Goal: Task Accomplishment & Management: Manage account settings

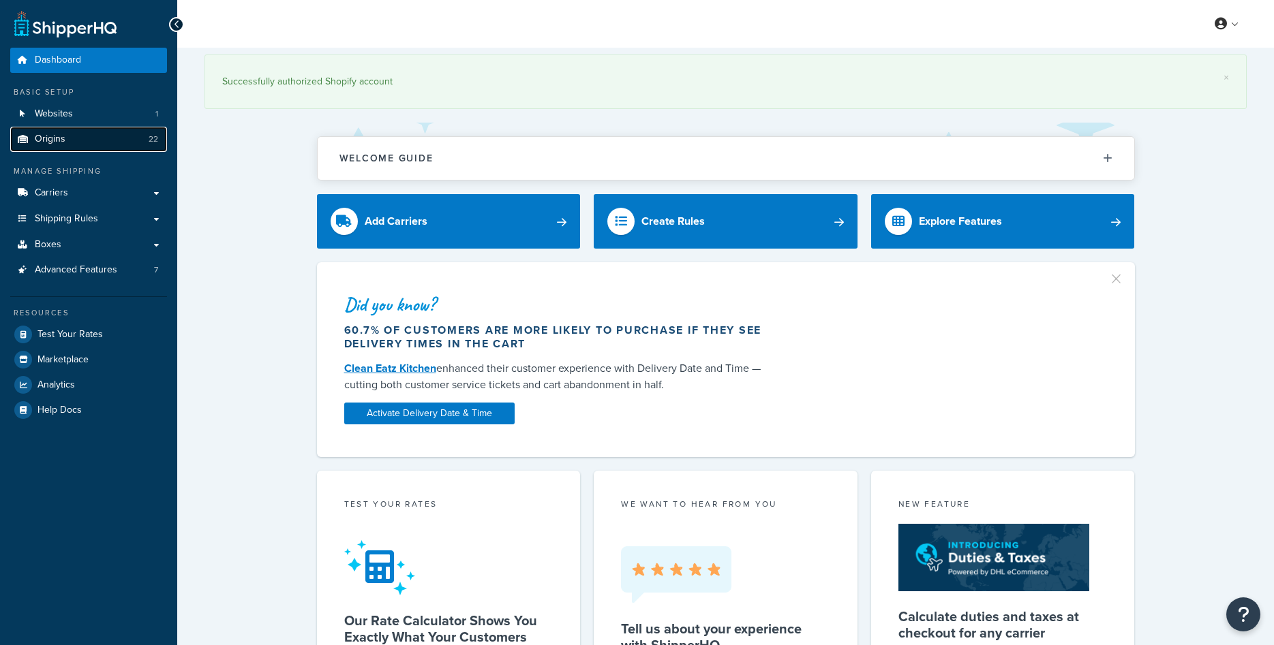
click at [67, 147] on link "Origins 22" at bounding box center [88, 139] width 157 height 25
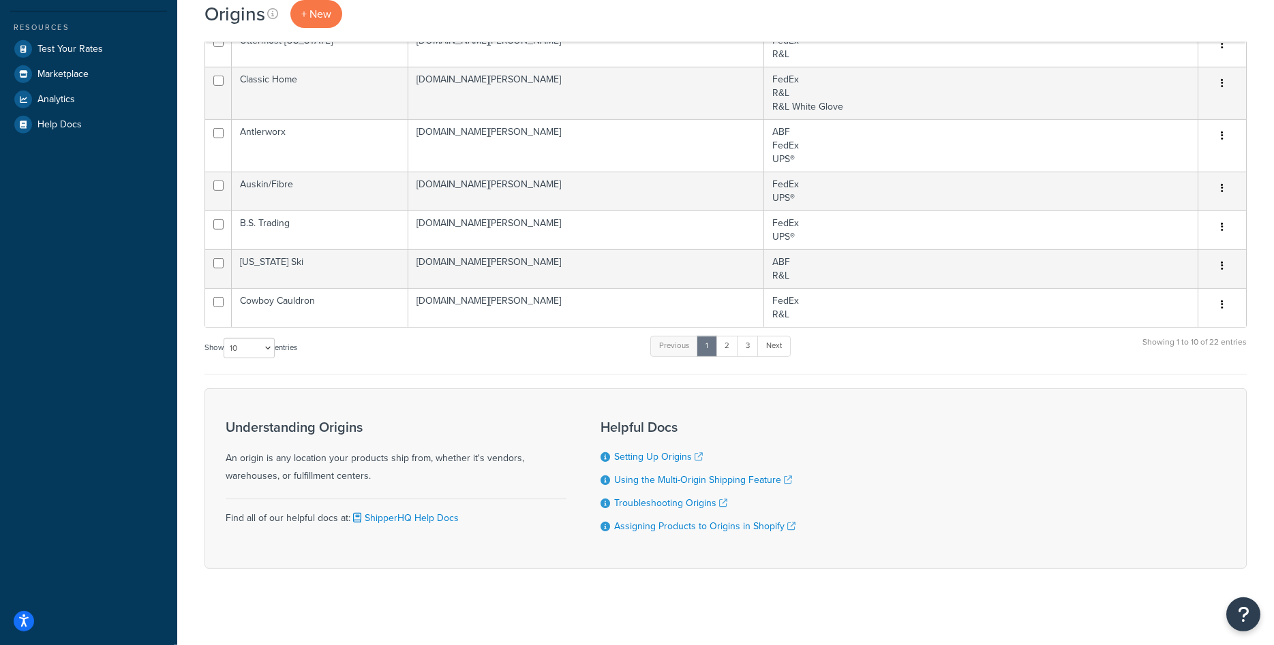
scroll to position [291, 0]
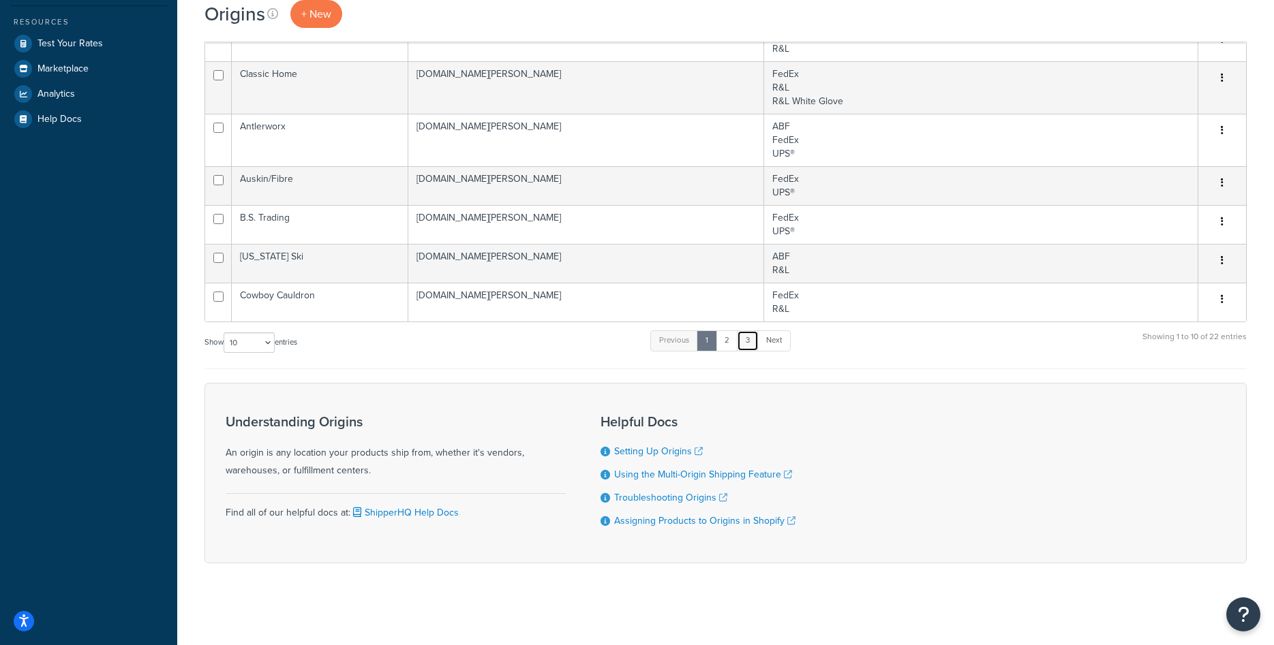
click at [748, 341] on link "3" at bounding box center [748, 341] width 22 height 20
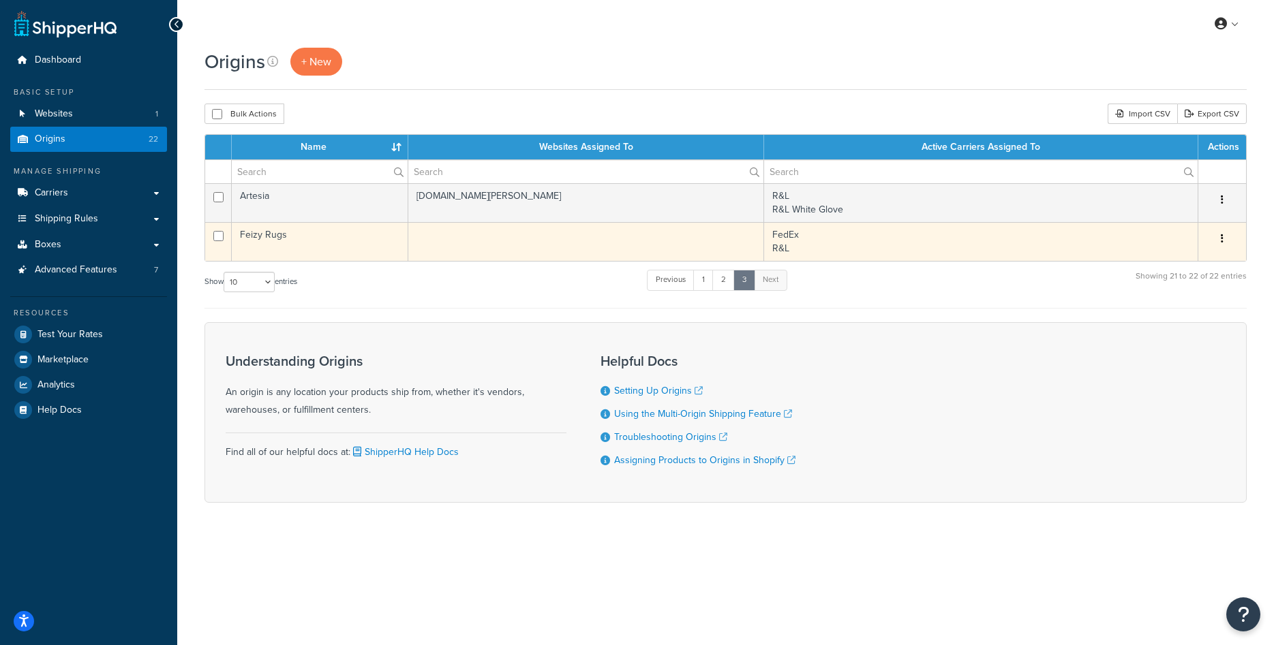
click at [329, 244] on td "Feizy Rugs" at bounding box center [320, 241] width 177 height 39
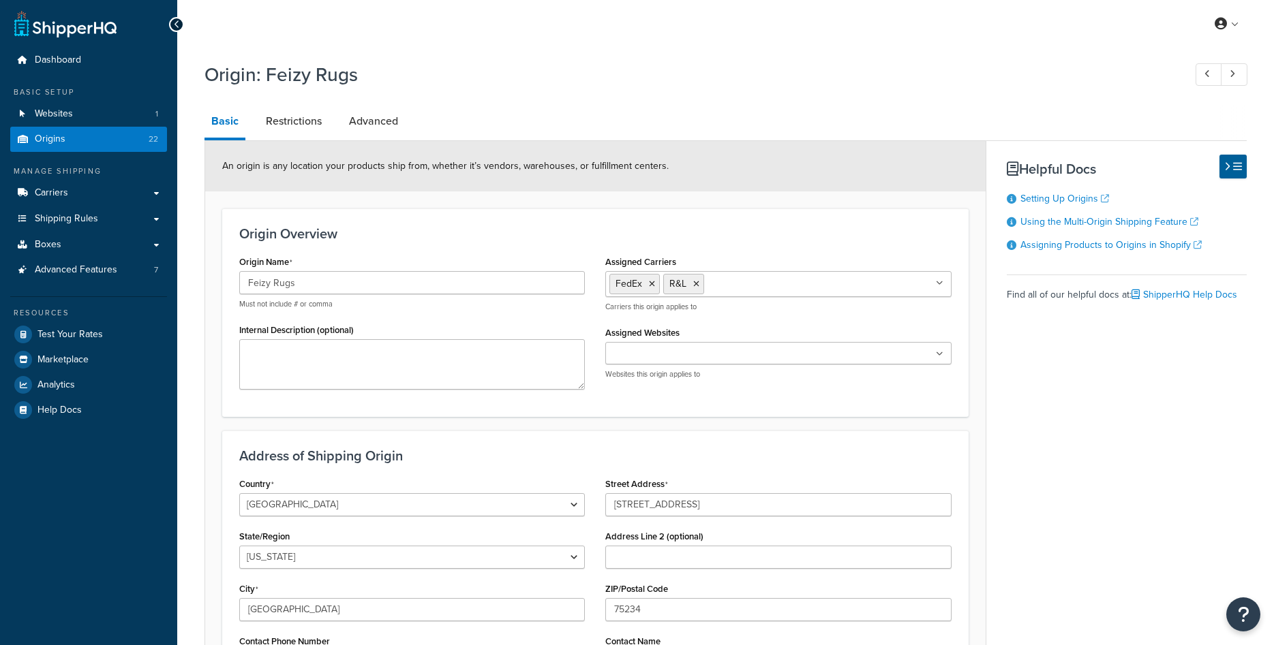
select select "43"
click at [686, 360] on input "Assigned Websites" at bounding box center [669, 354] width 121 height 15
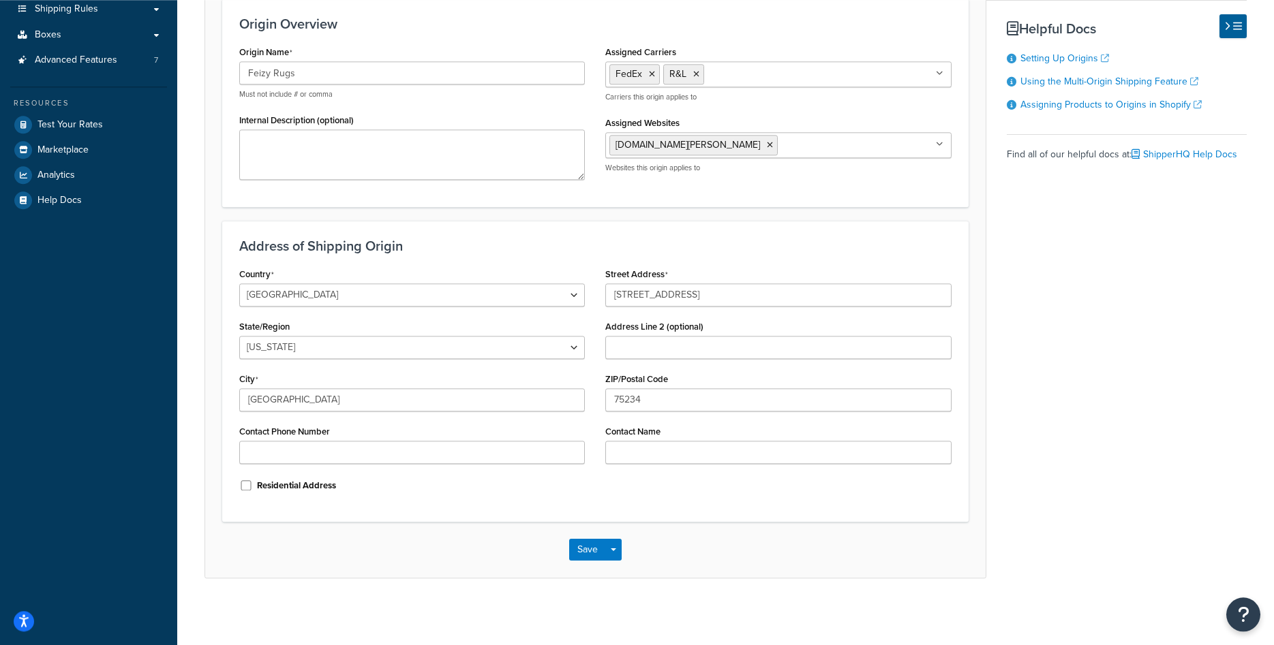
scroll to position [211, 0]
click at [591, 544] on button "Save" at bounding box center [587, 549] width 37 height 22
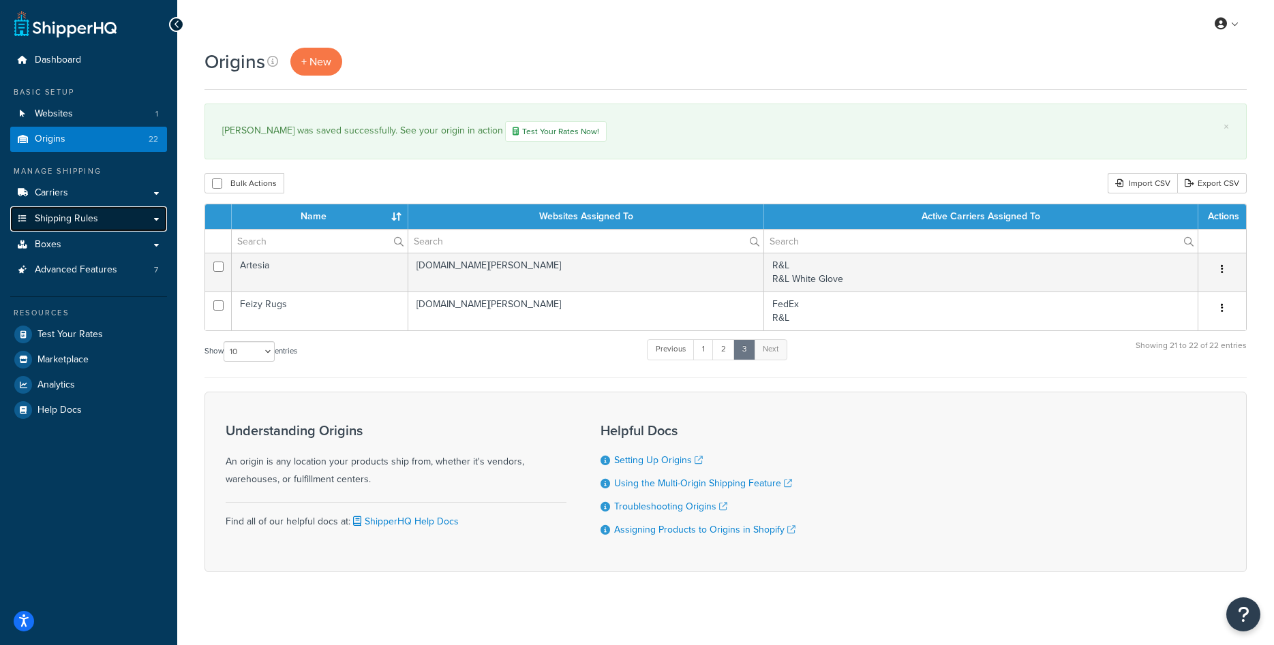
click at [89, 228] on link "Shipping Rules" at bounding box center [88, 218] width 157 height 25
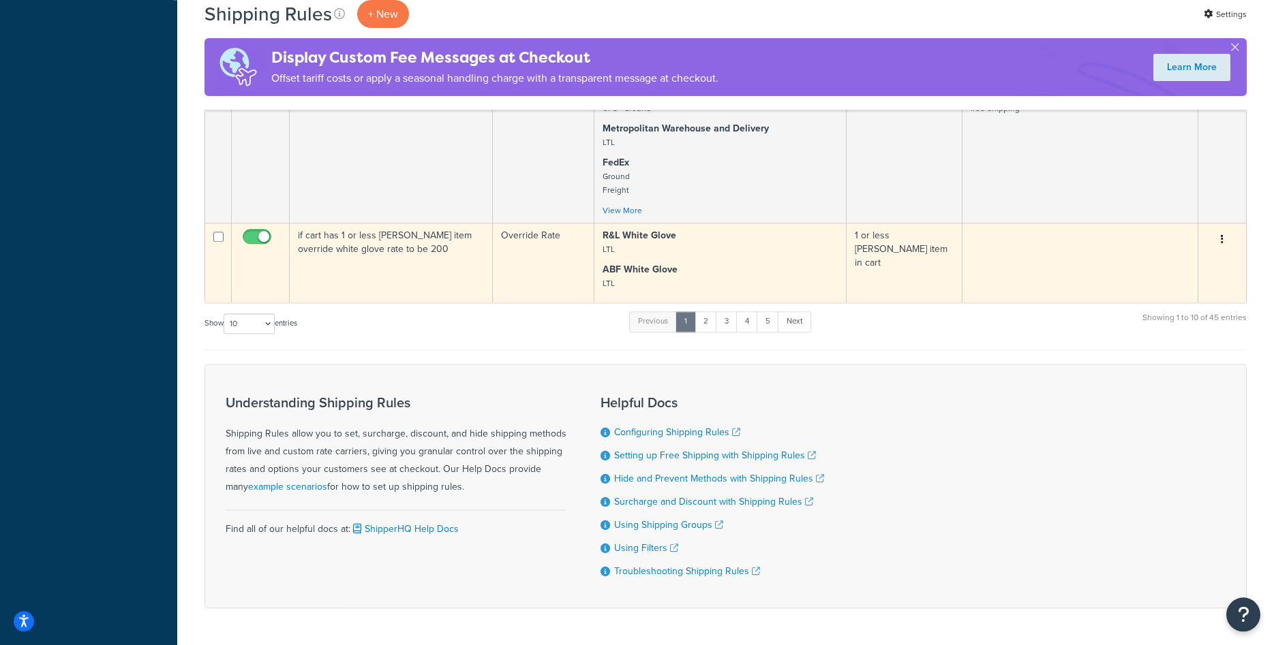
scroll to position [707, 0]
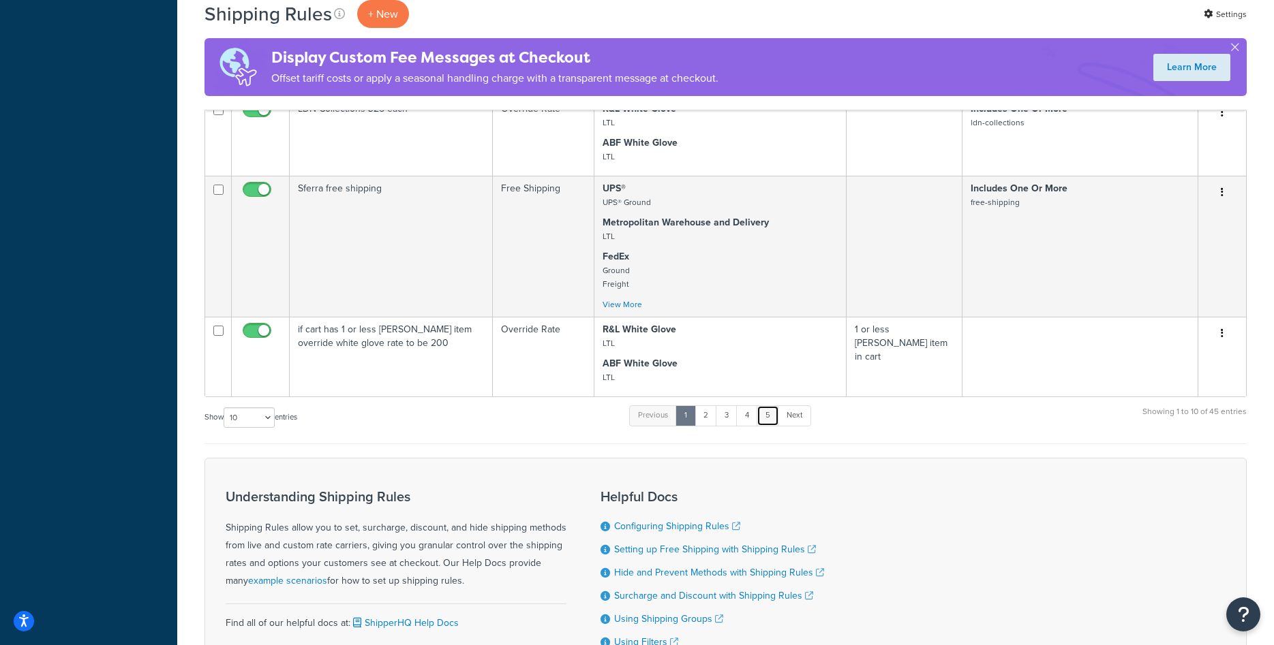
click at [769, 416] on link "5" at bounding box center [767, 415] width 22 height 20
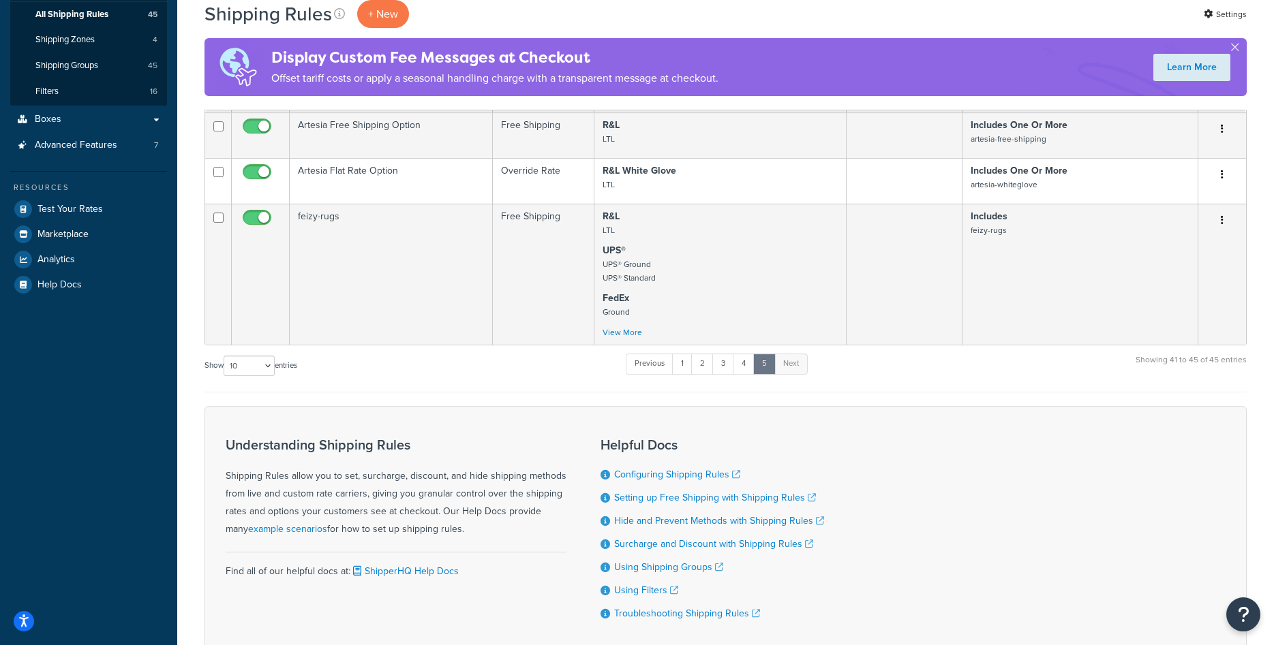
scroll to position [179, 0]
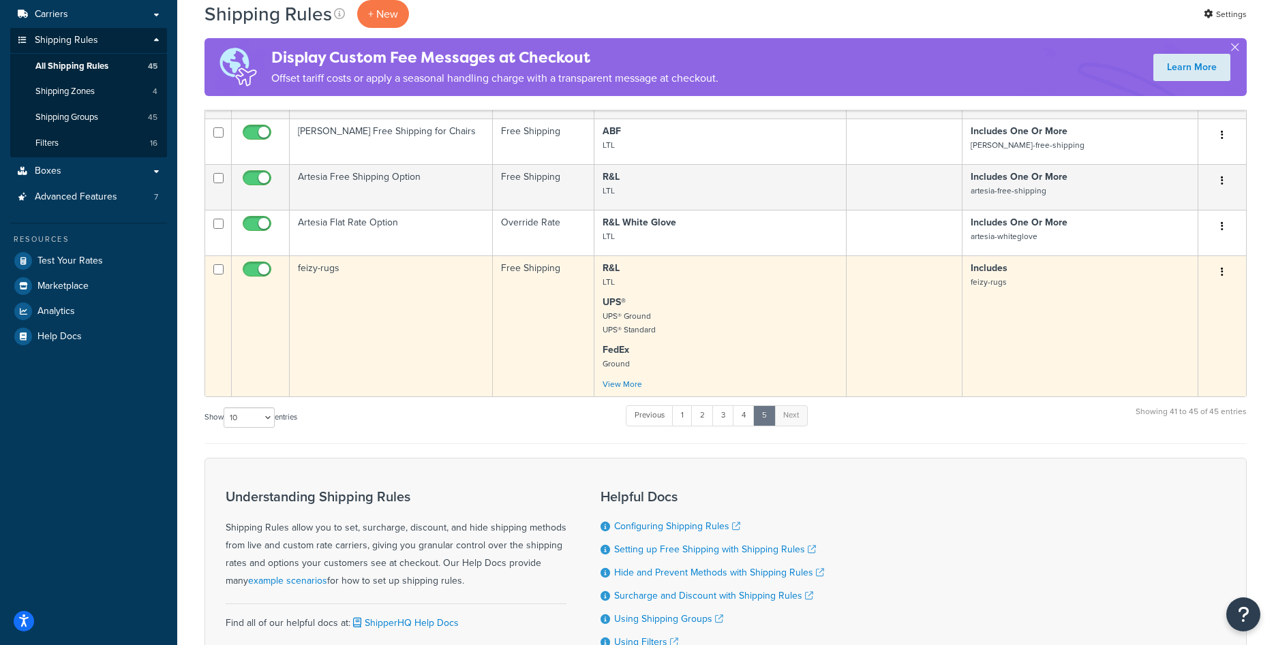
click at [410, 307] on td "feizy-rugs" at bounding box center [391, 326] width 203 height 141
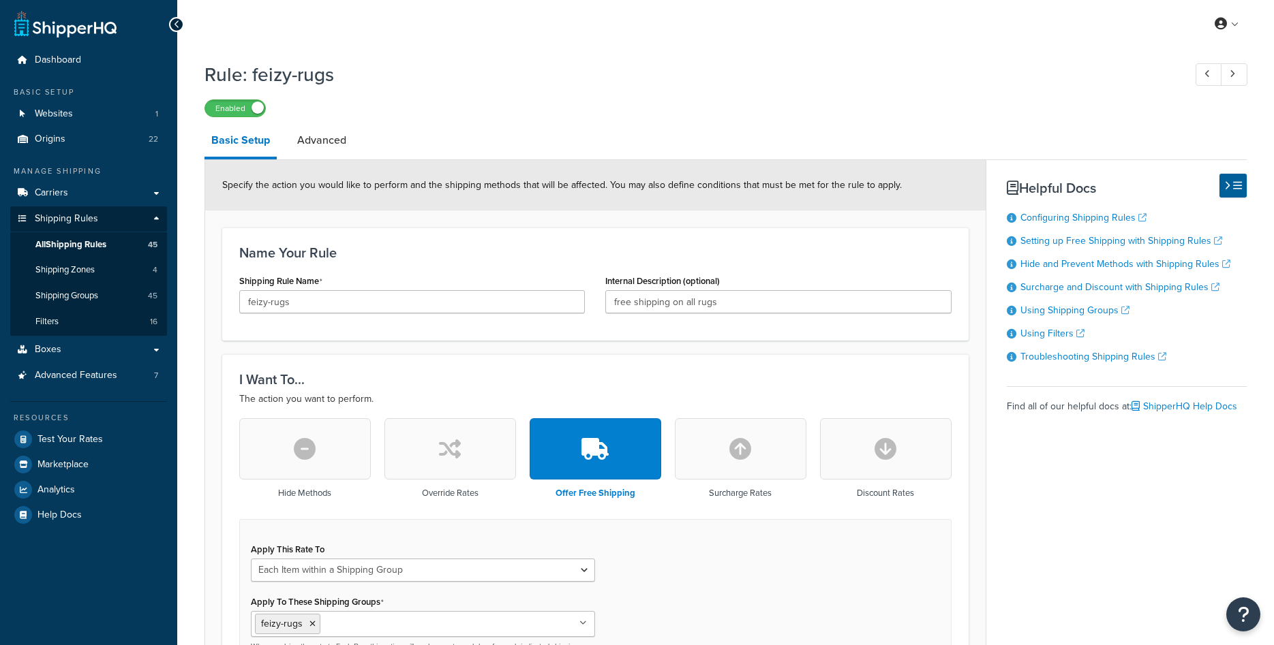
select select "ITEM"
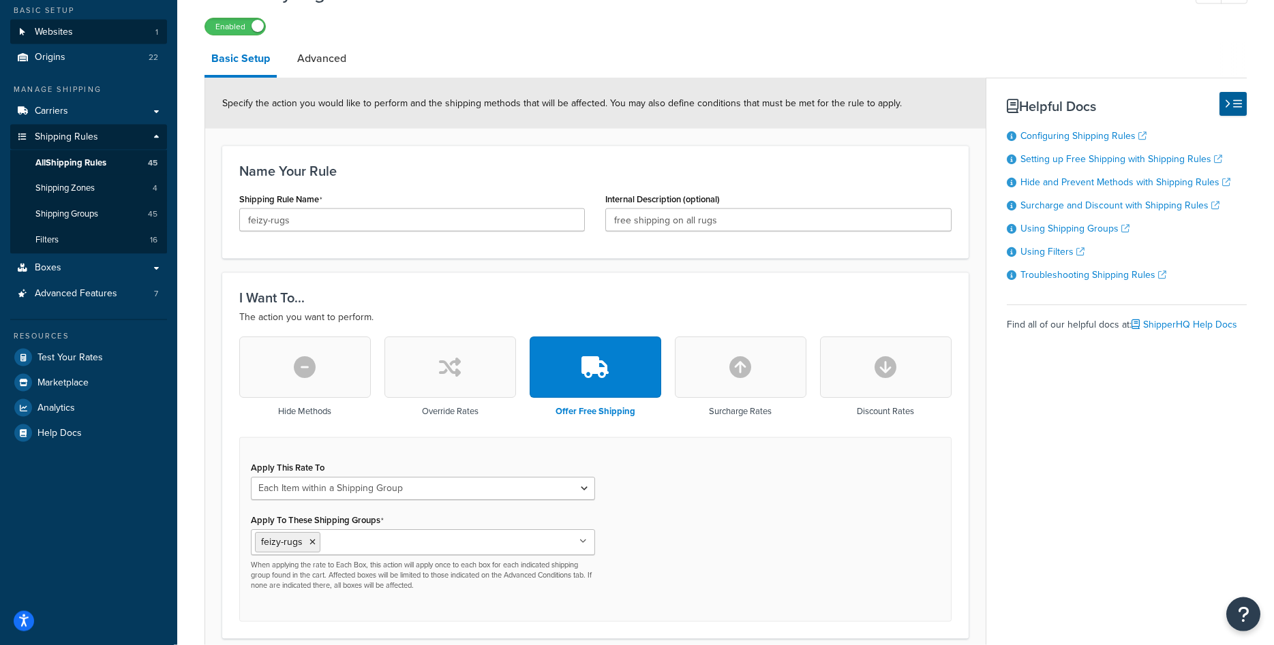
scroll to position [61, 0]
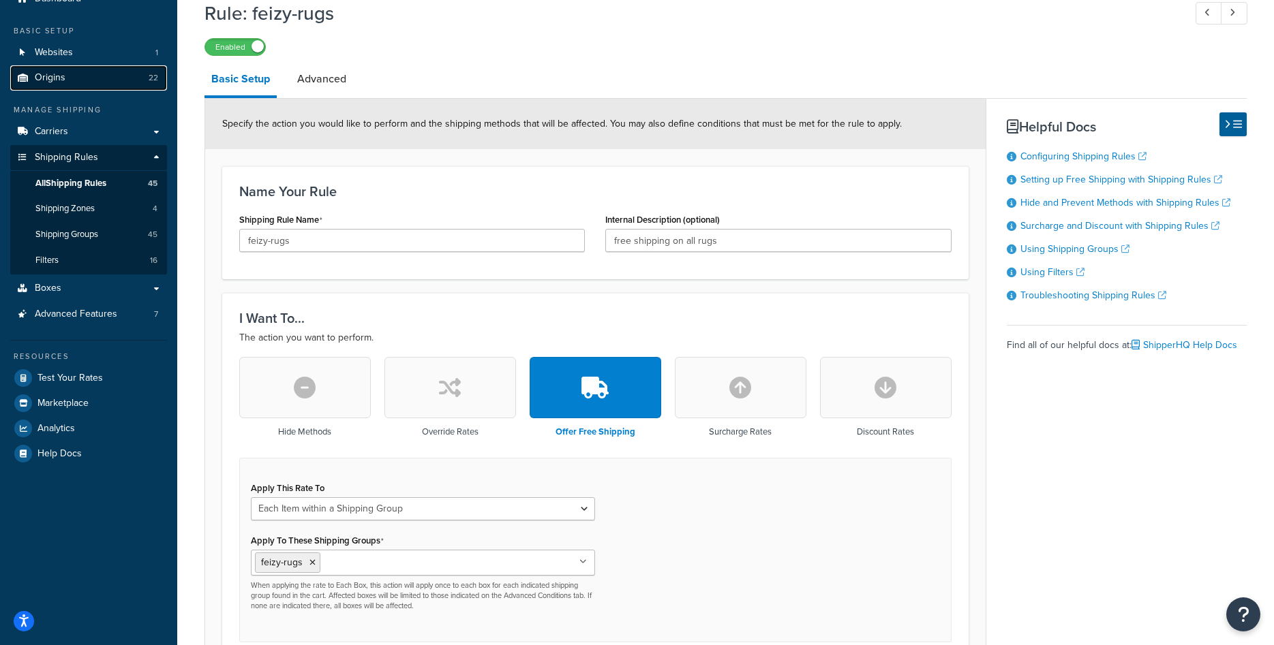
click at [65, 82] on link "Origins 22" at bounding box center [88, 77] width 157 height 25
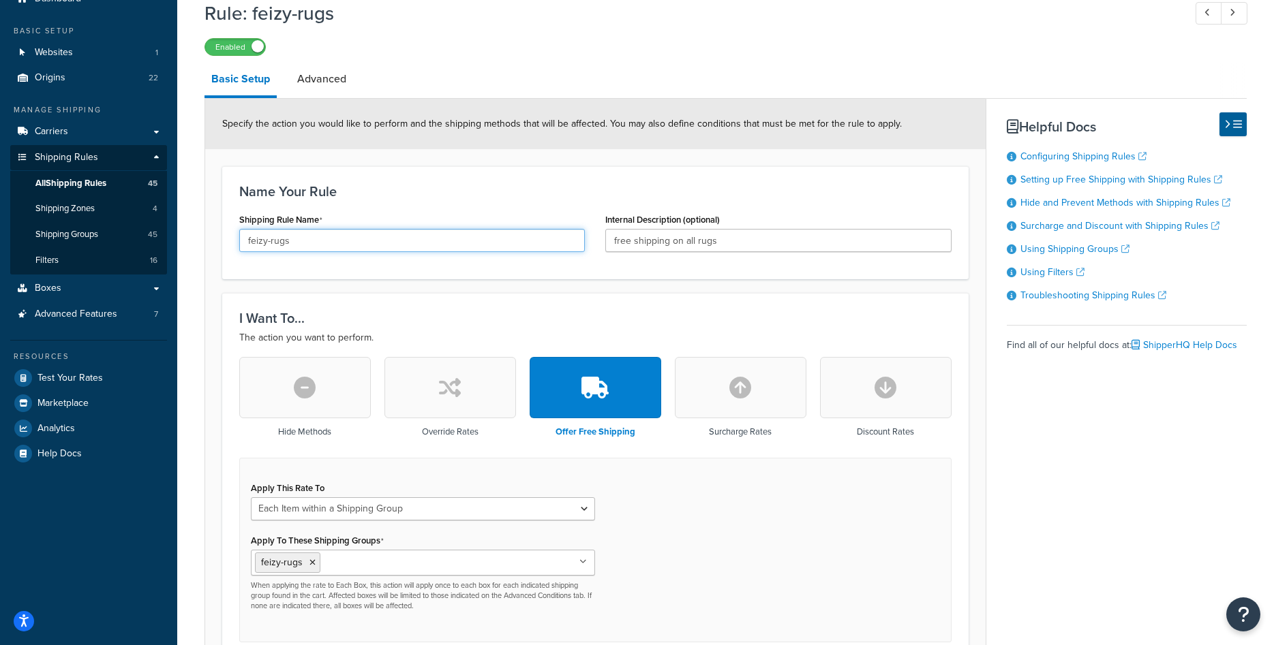
click at [341, 245] on input "feizy-rugs" at bounding box center [412, 240] width 346 height 23
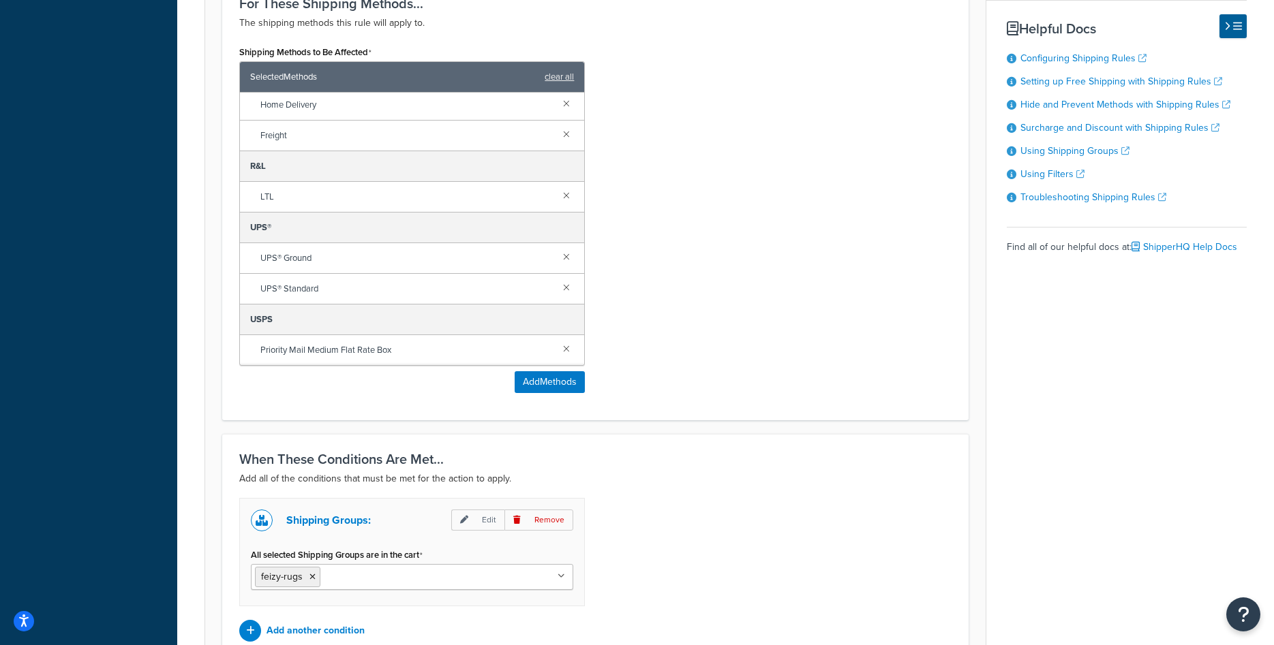
scroll to position [895, 0]
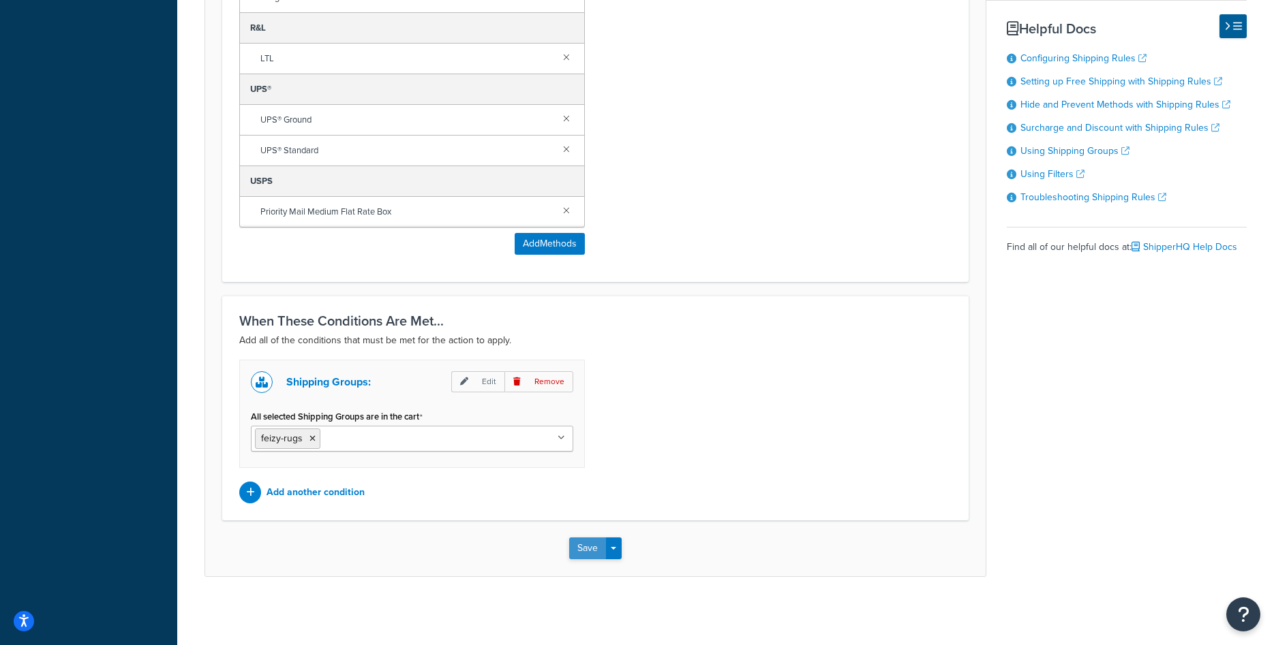
click at [581, 548] on button "Save" at bounding box center [587, 549] width 37 height 22
